Goal: Use online tool/utility: Use online tool/utility

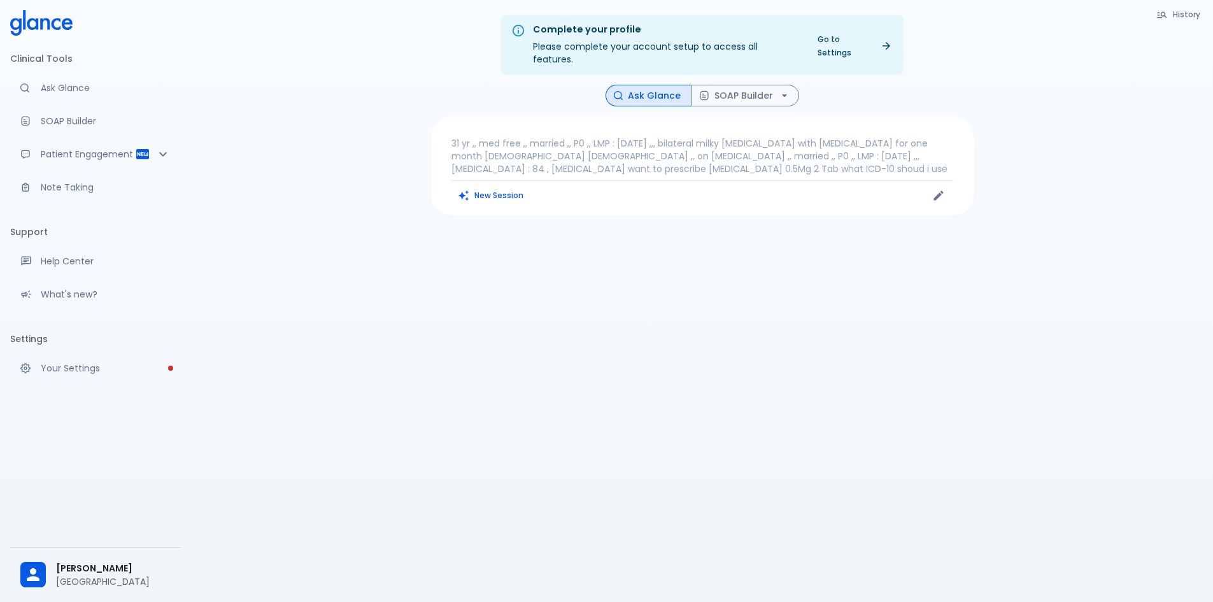
click at [491, 186] on button "New Session" at bounding box center [492, 195] width 80 height 18
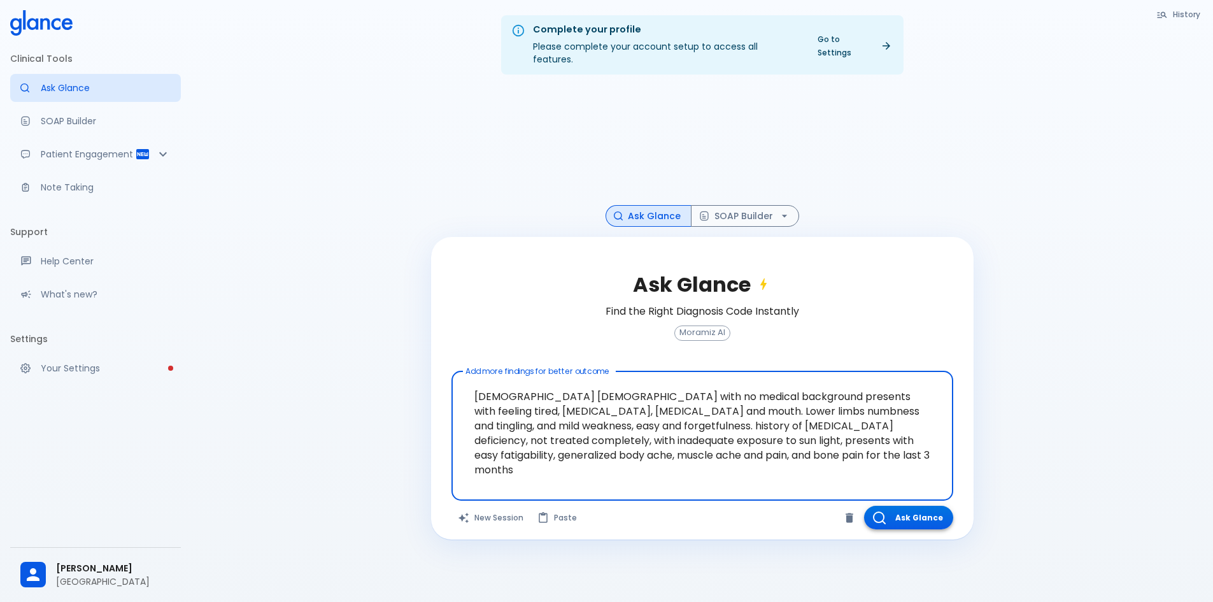
type textarea "[DEMOGRAPHIC_DATA] [DEMOGRAPHIC_DATA] with no medical background presents with …"
click at [930, 464] on button "Ask Glance" at bounding box center [908, 518] width 89 height 24
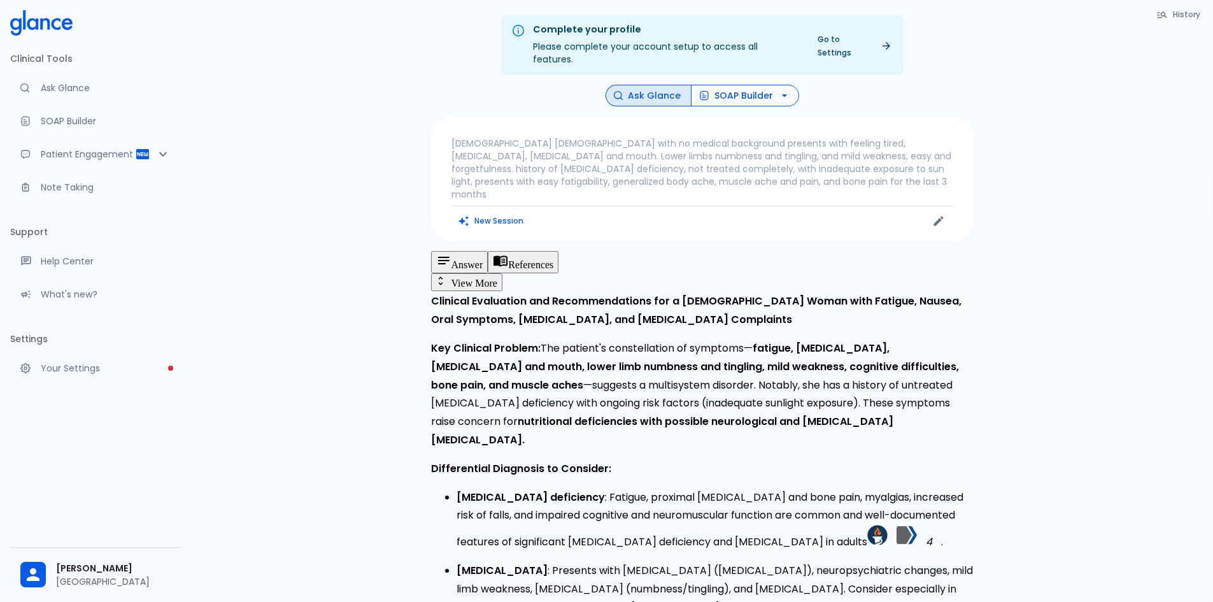
click at [790, 85] on button "SOAP Builder" at bounding box center [745, 96] width 108 height 22
